Goal: Navigation & Orientation: Understand site structure

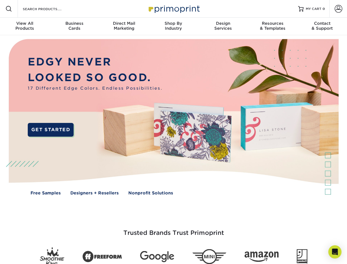
click at [173, 132] on img at bounding box center [173, 121] width 343 height 172
click at [9, 9] on span at bounding box center [8, 8] width 7 height 7
click at [338, 9] on span at bounding box center [339, 9] width 8 height 8
click at [25, 26] on div "View All Products" at bounding box center [24, 26] width 49 height 10
click at [74, 26] on div "Business Cards" at bounding box center [73, 26] width 49 height 10
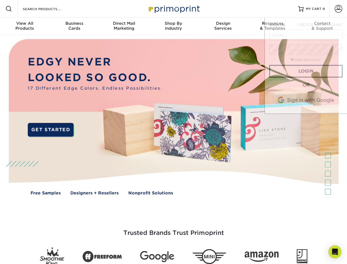
click at [124, 26] on div "Direct Mail Marketing" at bounding box center [123, 26] width 49 height 10
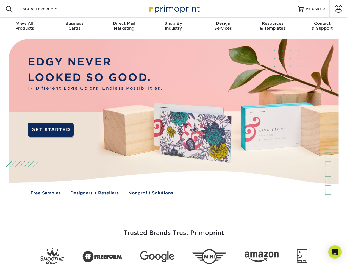
click at [173, 26] on div "Shop By Industry" at bounding box center [173, 26] width 49 height 10
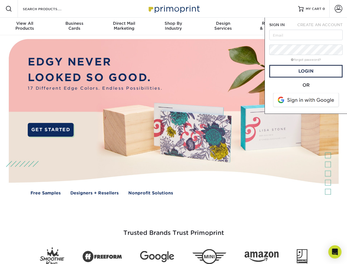
click at [223, 26] on div "Design Services" at bounding box center [222, 26] width 49 height 10
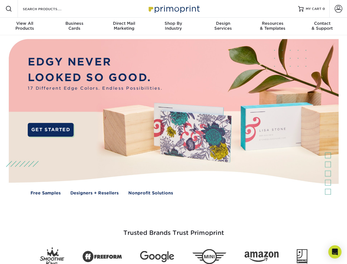
click at [273, 26] on span "SIGN IN" at bounding box center [276, 25] width 15 height 4
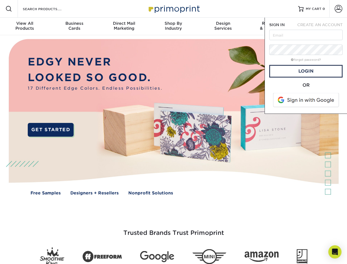
click at [322, 26] on div "Contact & Support" at bounding box center [322, 26] width 49 height 10
